Goal: Information Seeking & Learning: Find contact information

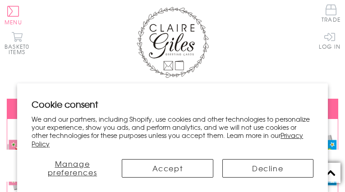
type input "[EMAIL_ADDRESS][DOMAIN_NAME]"
type input "VpOJepQLOKDMi"
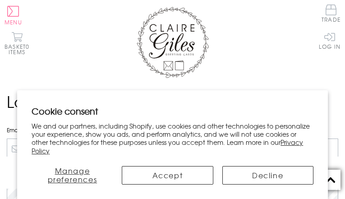
type input "[EMAIL_ADDRESS][DOMAIN_NAME]"
type input "lCPHMvtduPf"
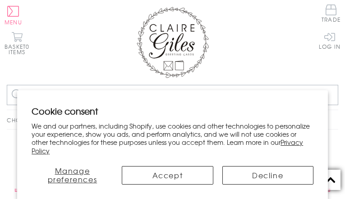
type input "[EMAIL_ADDRESS][DOMAIN_NAME]"
type input "TrNKovpLT"
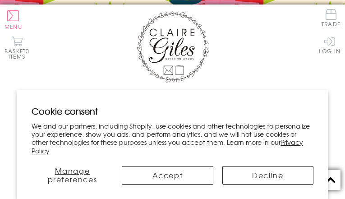
type input "[EMAIL_ADDRESS][DOMAIN_NAME]"
type input "AZqBgsIlLrUgoYU"
type input "xfgyelervu"
type input "[EMAIL_ADDRESS][DOMAIN_NAME]"
type input "5738500071"
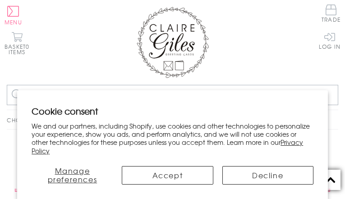
type input "[EMAIL_ADDRESS][DOMAIN_NAME]"
type input "AkfaPMgYx"
type input "[EMAIL_ADDRESS][DOMAIN_NAME]"
type input "cxDMKioCRKMUhj"
